Goal: Find specific page/section: Find specific page/section

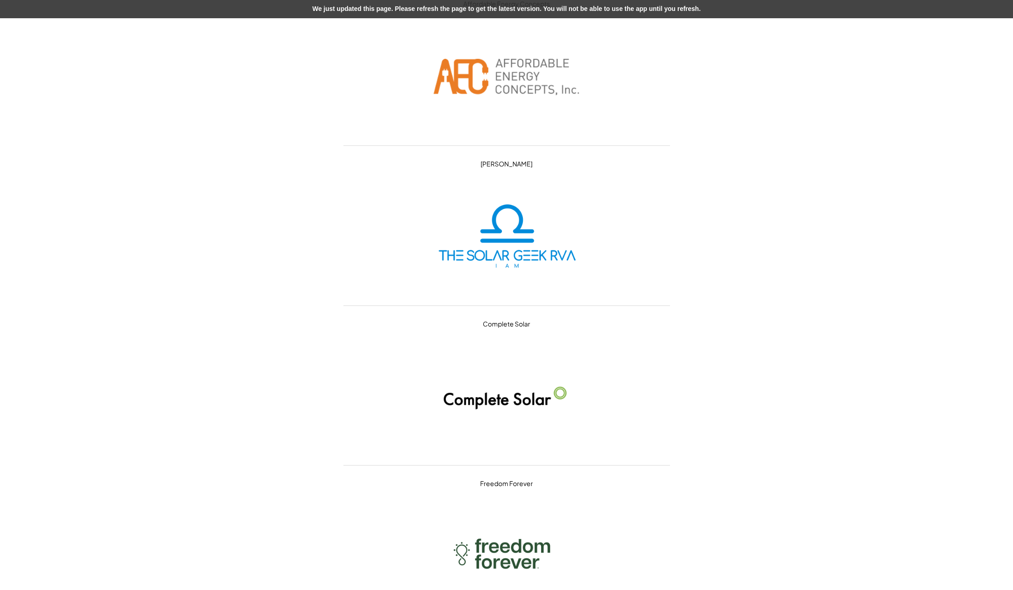
scroll to position [13771, 0]
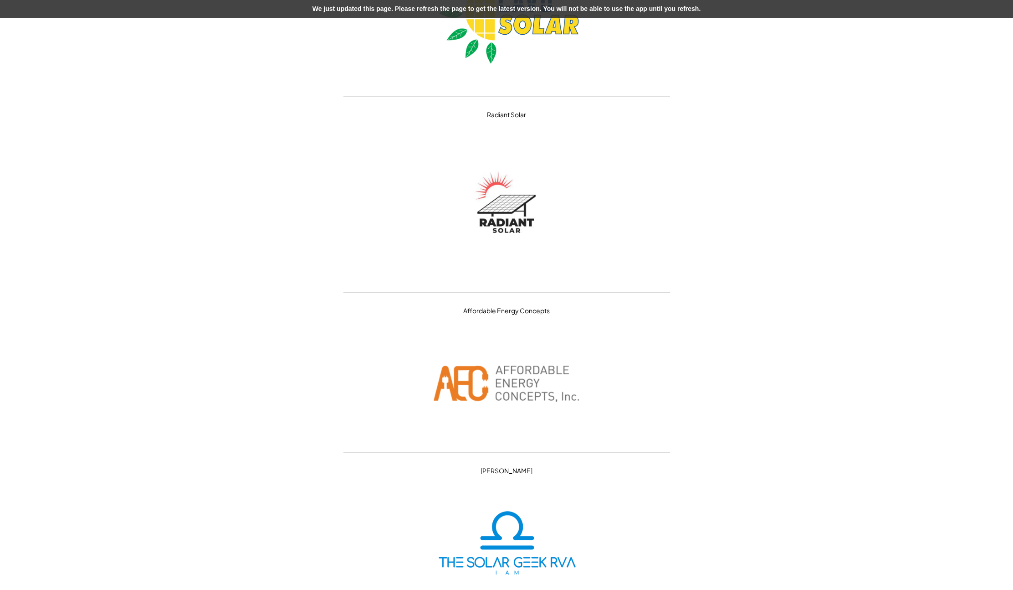
click at [823, 249] on div "Partners and Logos GreenBrilliance Ipsun Solar Circa Energy ADT Solar Lumina So…" at bounding box center [506, 339] width 1013 height 28220
click at [487, 310] on div "Affordable Energy Concepts" at bounding box center [506, 310] width 87 height 36
click at [510, 308] on div "Affordable Energy Concepts" at bounding box center [506, 310] width 87 height 36
click at [510, 310] on div "Affordable Energy Concepts" at bounding box center [506, 310] width 87 height 36
click at [477, 314] on div "Affordable Energy Concepts" at bounding box center [506, 310] width 87 height 36
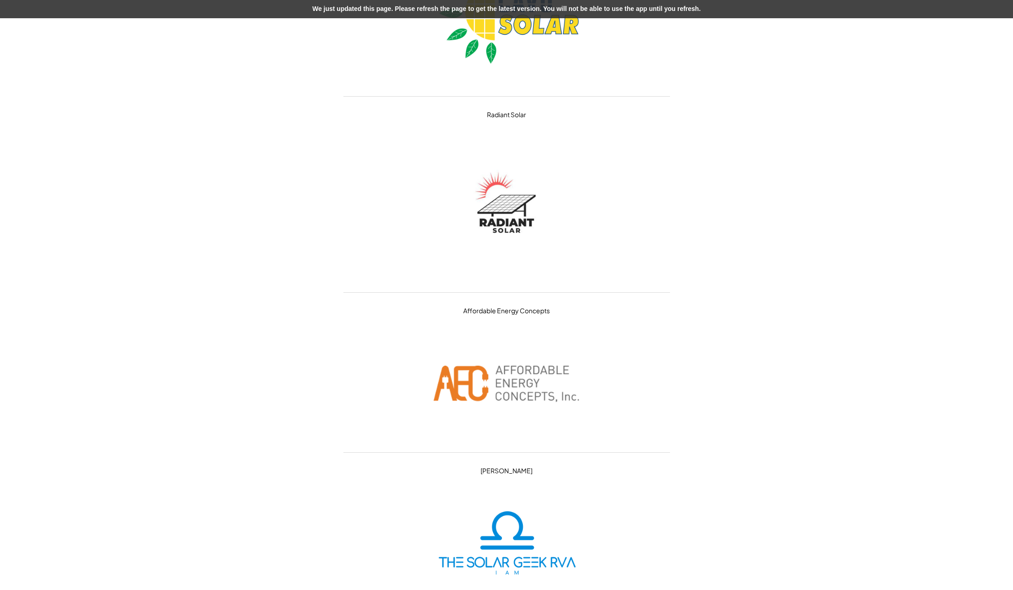
click at [479, 309] on div "Affordable Energy Concepts" at bounding box center [506, 310] width 87 height 36
drag, startPoint x: 294, startPoint y: 295, endPoint x: 287, endPoint y: 296, distance: 6.5
click at [294, 294] on div "Partners and Logos GreenBrilliance Ipsun Solar Circa Energy ADT Solar Lumina So…" at bounding box center [506, 339] width 1013 height 28220
click at [817, 111] on div "Partners and Logos GreenBrilliance Ipsun Solar Circa Energy ADT Solar Lumina So…" at bounding box center [506, 339] width 1013 height 28220
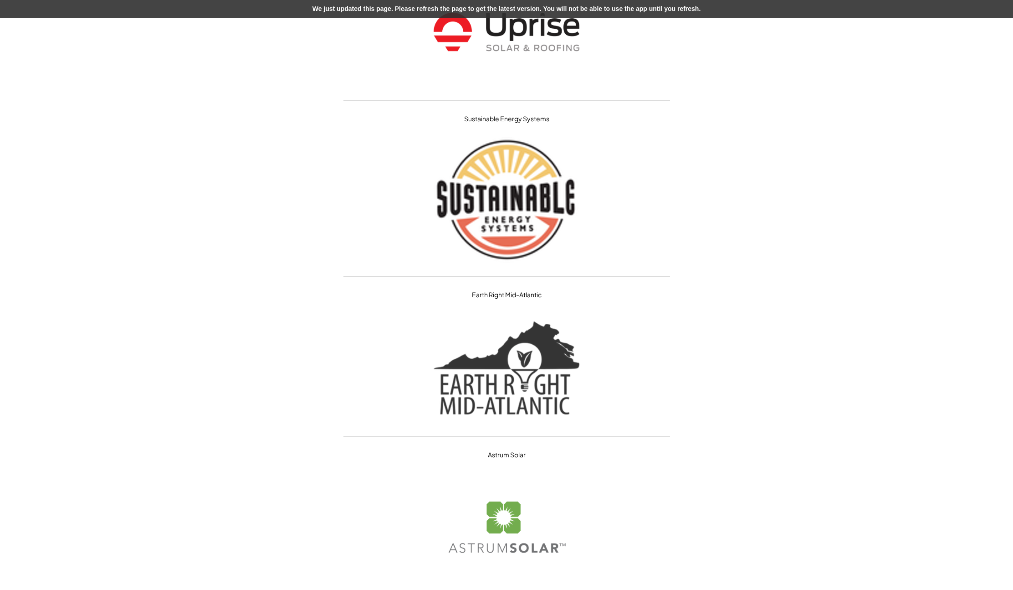
click at [523, 397] on img at bounding box center [507, 367] width 146 height 109
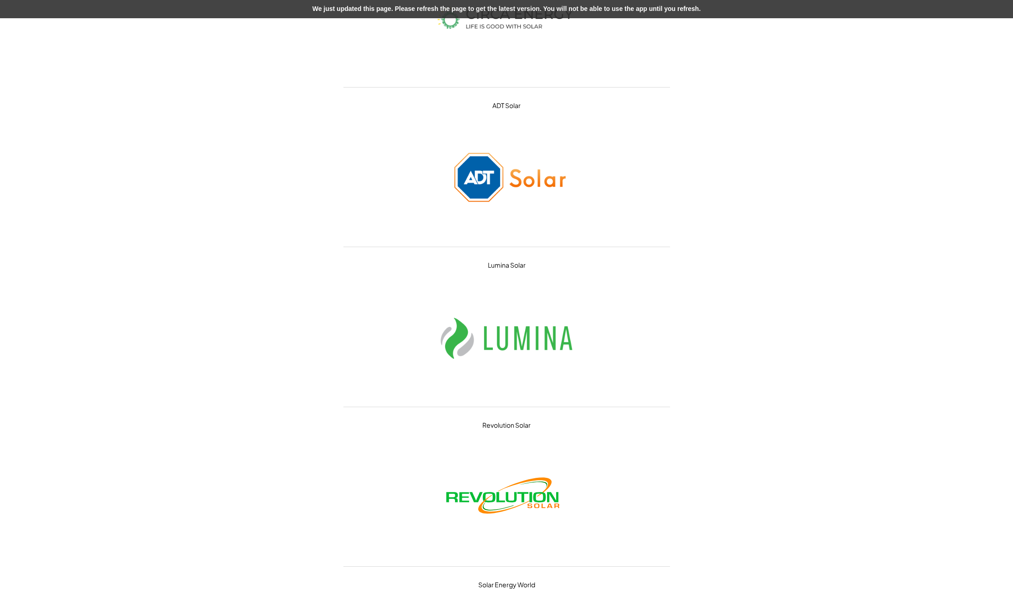
scroll to position [0, 0]
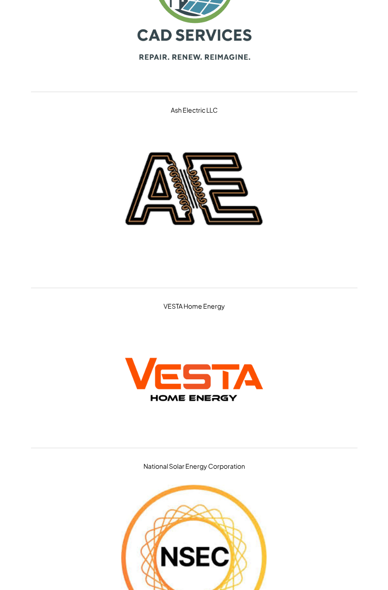
scroll to position [27630, 0]
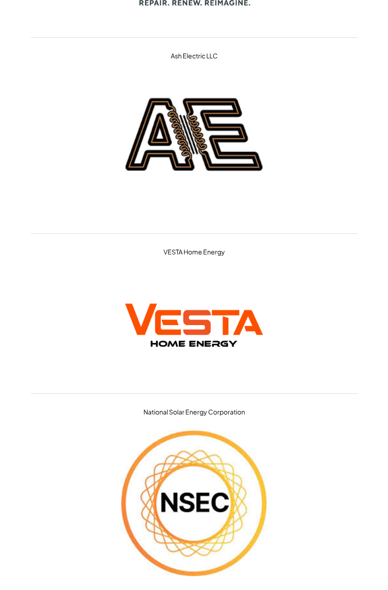
click at [338, 459] on div "National Solar Energy Corporation" at bounding box center [194, 491] width 327 height 196
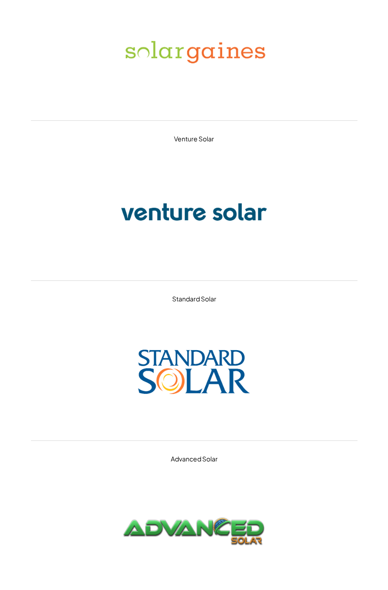
scroll to position [4445, 0]
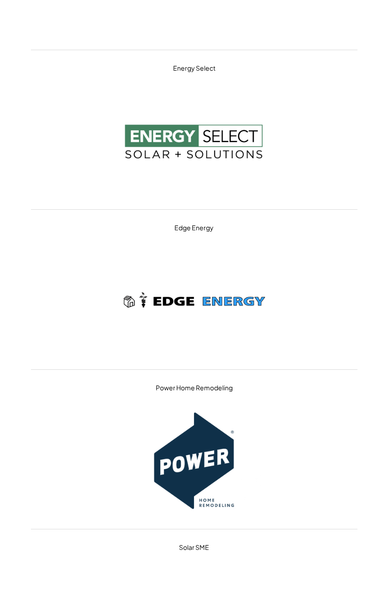
click at [352, 123] on div "Energy Select" at bounding box center [194, 130] width 327 height 160
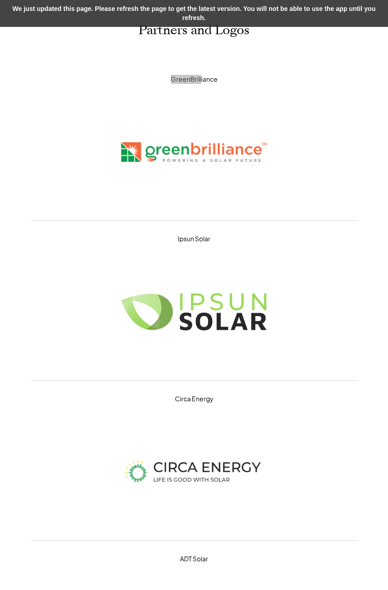
scroll to position [0, 0]
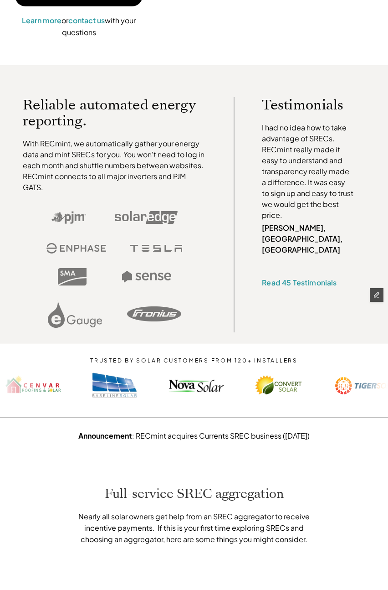
scroll to position [1148, 0]
